Goal: Find contact information: Find contact information

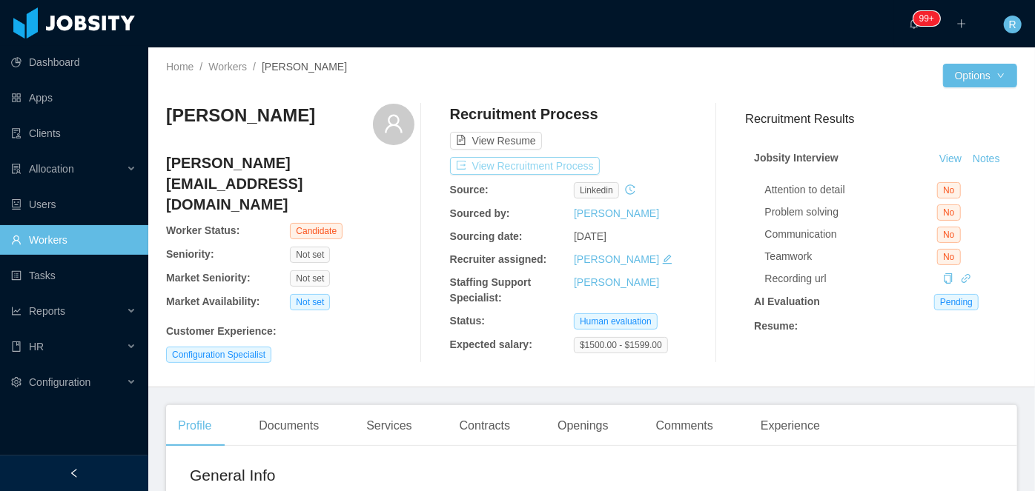
click at [525, 172] on button "View Recruitment Process" at bounding box center [525, 166] width 150 height 18
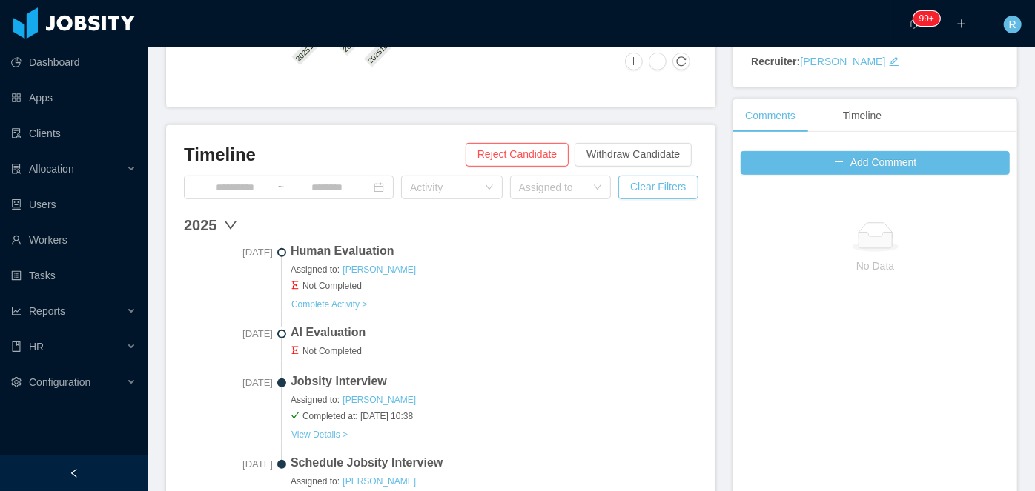
scroll to position [337, 0]
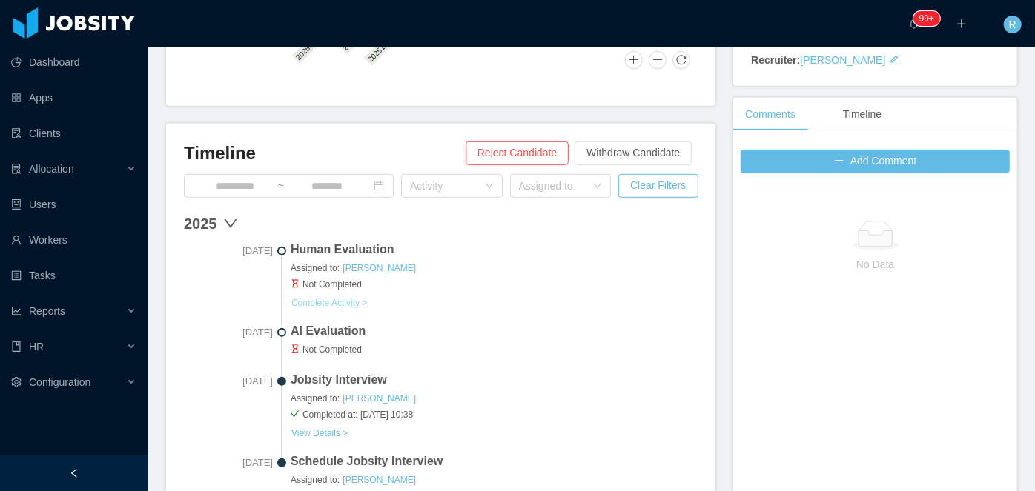
click at [342, 297] on button "Complete Activity >" at bounding box center [329, 303] width 77 height 12
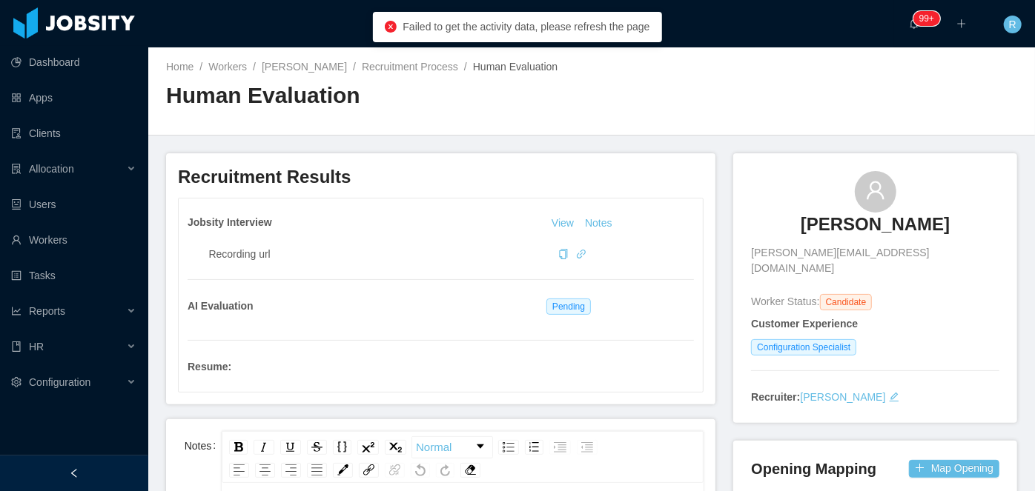
click at [854, 219] on h3 "[PERSON_NAME]" at bounding box center [874, 225] width 149 height 24
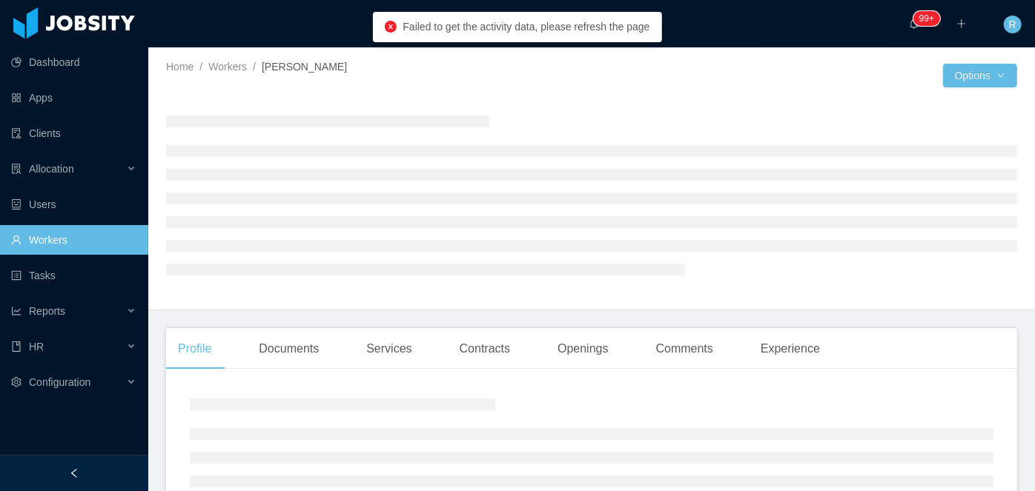
click at [854, 219] on li at bounding box center [591, 222] width 851 height 12
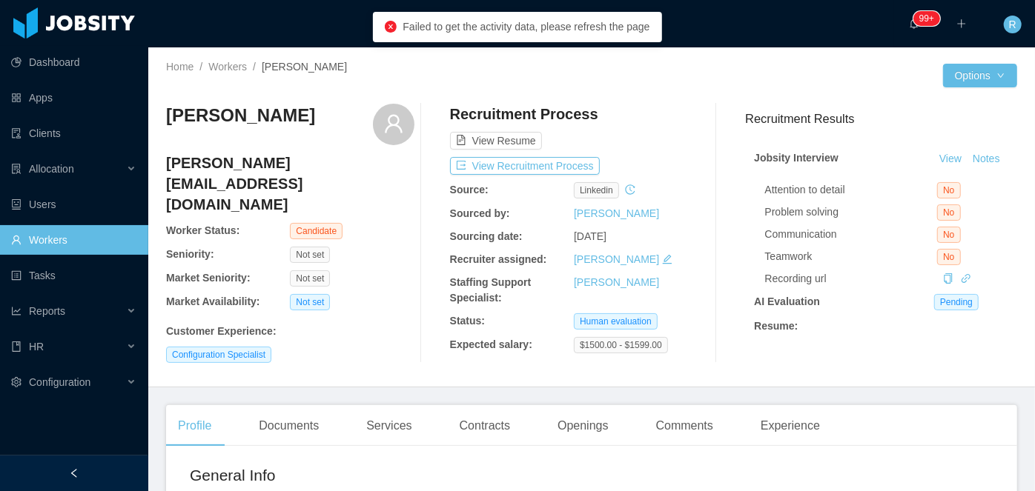
click at [328, 159] on h4 "[PERSON_NAME][EMAIL_ADDRESS][DOMAIN_NAME]" at bounding box center [290, 184] width 248 height 62
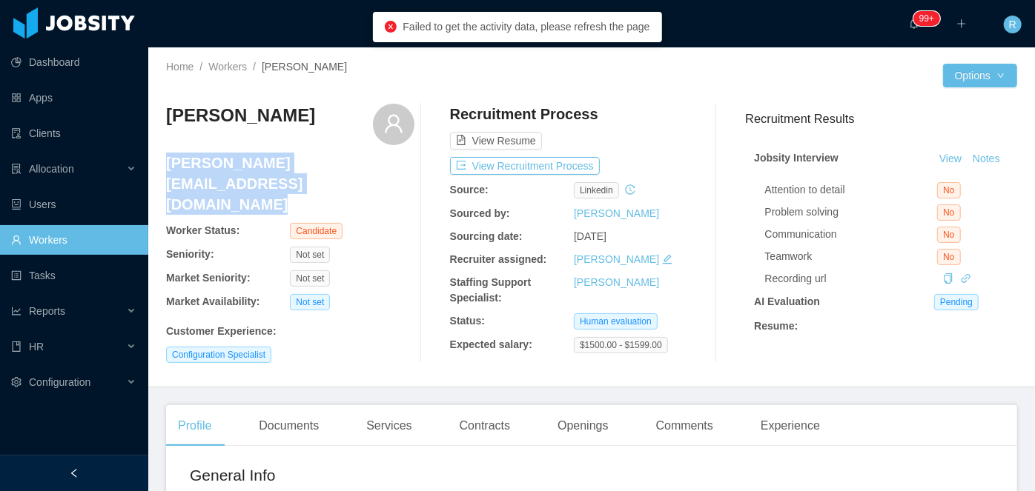
click at [328, 159] on h4 "[PERSON_NAME][EMAIL_ADDRESS][DOMAIN_NAME]" at bounding box center [290, 184] width 248 height 62
copy h4 "[PERSON_NAME][EMAIL_ADDRESS][DOMAIN_NAME]"
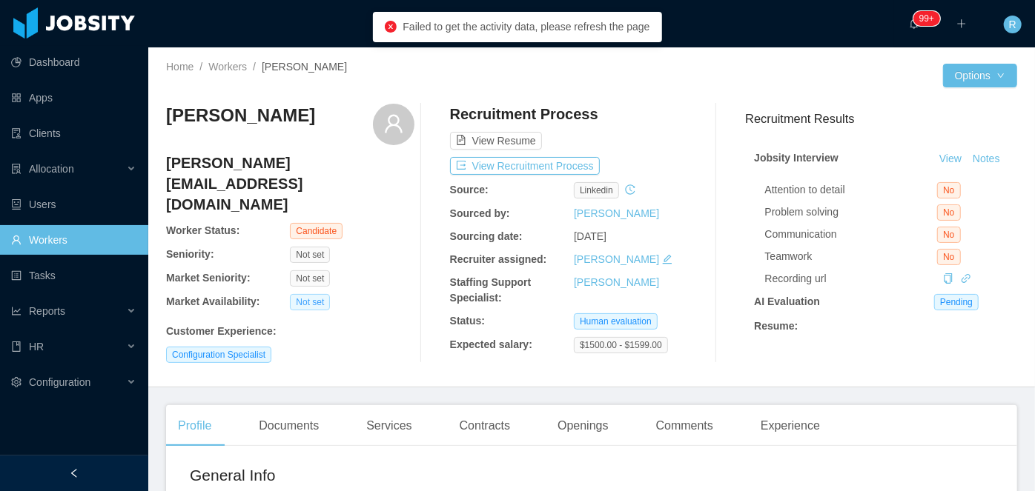
click at [314, 294] on span "Not set" at bounding box center [310, 302] width 40 height 16
click at [528, 173] on button "View Recruitment Process" at bounding box center [525, 166] width 150 height 18
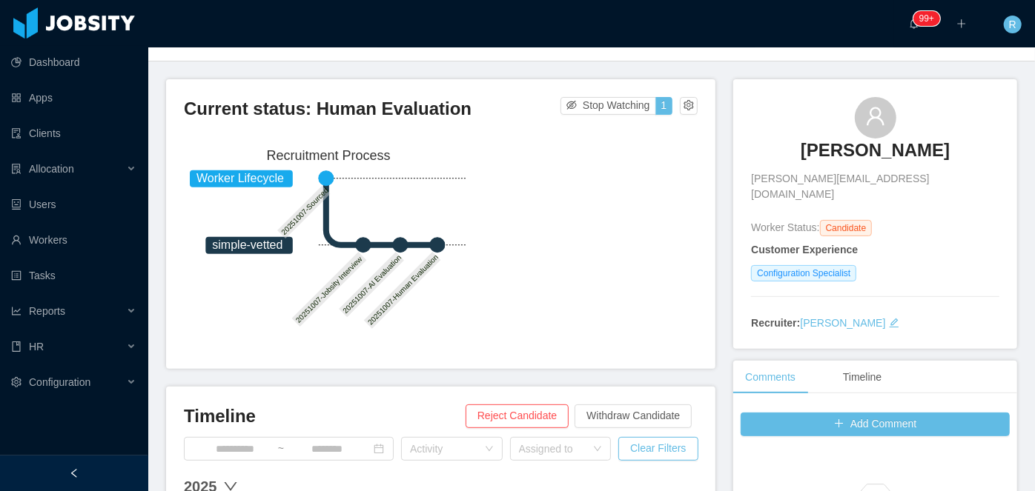
scroll to position [37, 0]
